Goal: Transaction & Acquisition: Purchase product/service

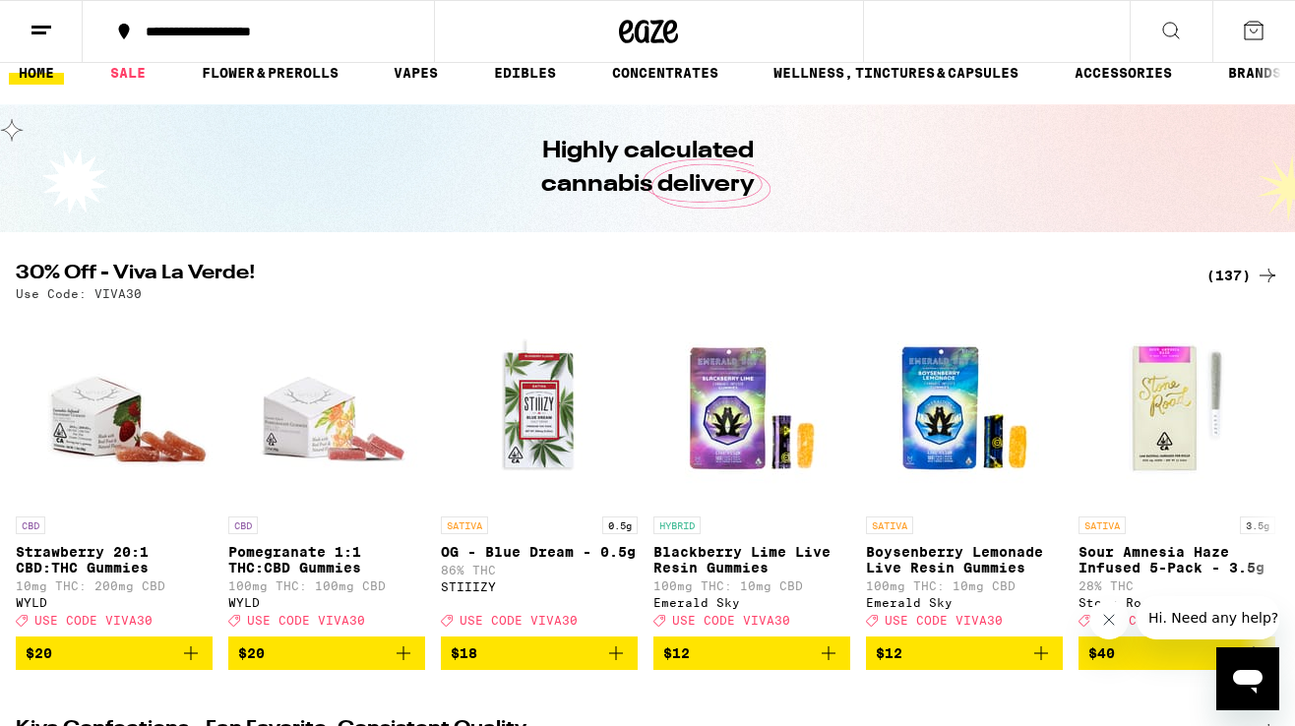
click at [1221, 266] on div "(137)" at bounding box center [1243, 276] width 73 height 24
